Goal: Transaction & Acquisition: Purchase product/service

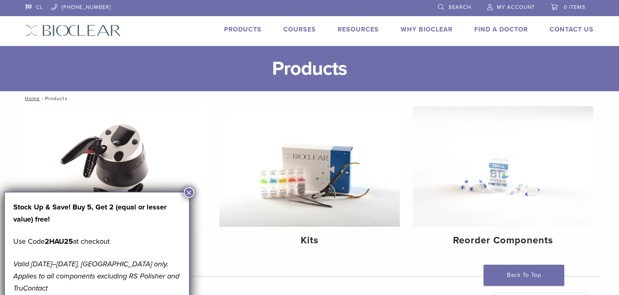
click at [191, 191] on button "×" at bounding box center [189, 192] width 10 height 10
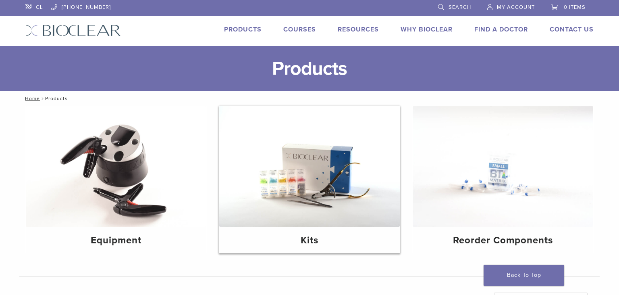
scroll to position [42, 0]
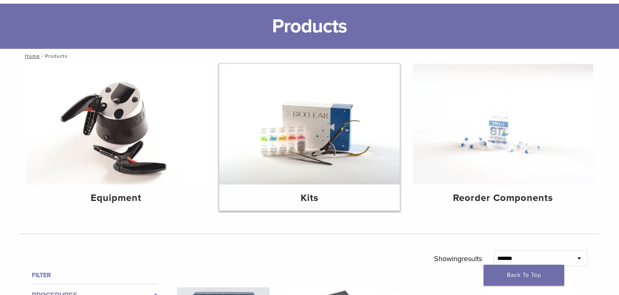
click at [318, 156] on img at bounding box center [309, 124] width 181 height 120
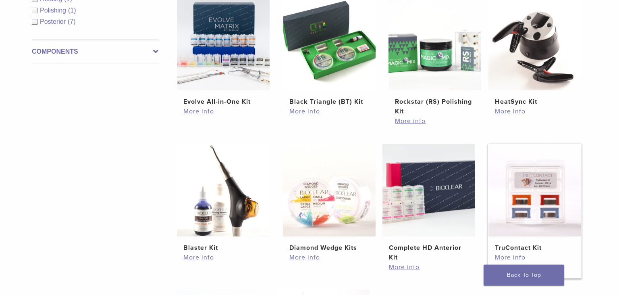
scroll to position [127, 0]
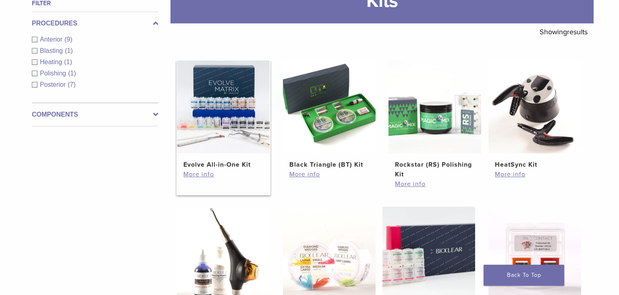
click at [233, 117] on img at bounding box center [223, 106] width 93 height 93
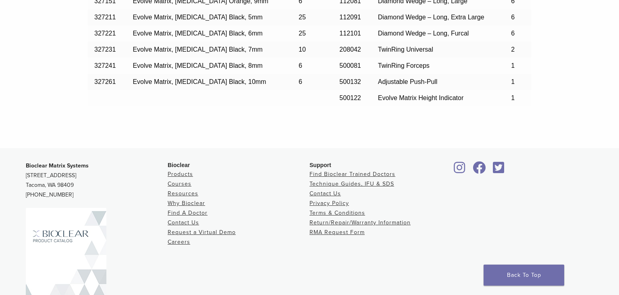
scroll to position [687, 0]
